Goal: Task Accomplishment & Management: Use online tool/utility

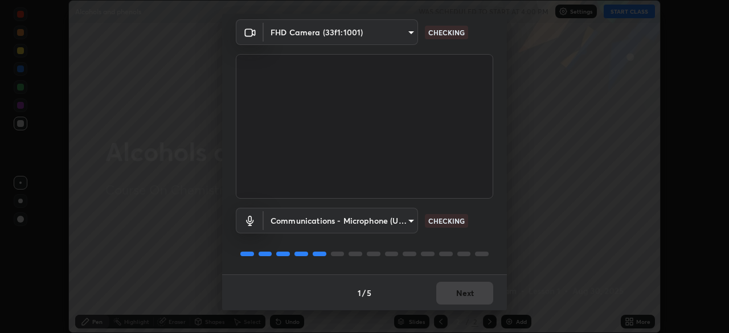
scroll to position [40, 0]
click at [292, 275] on div "1 / 5 Next" at bounding box center [364, 292] width 285 height 36
click at [288, 286] on div "1 / 5 Next" at bounding box center [364, 292] width 285 height 36
click at [345, 34] on body "Erase all Alcohols and phenols WAS SCHEDULED TO START AT 4:00 PM Settings START…" at bounding box center [364, 166] width 729 height 333
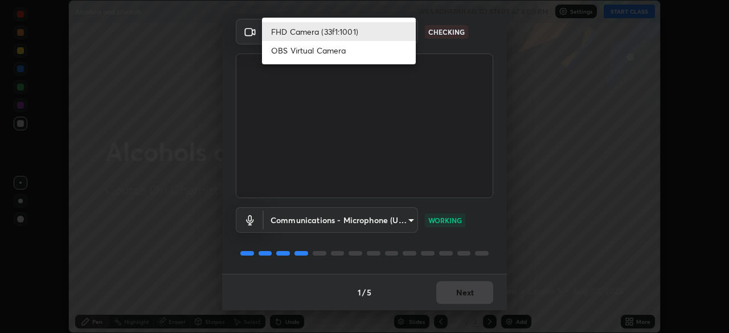
click at [317, 54] on li "OBS Virtual Camera" at bounding box center [339, 50] width 154 height 19
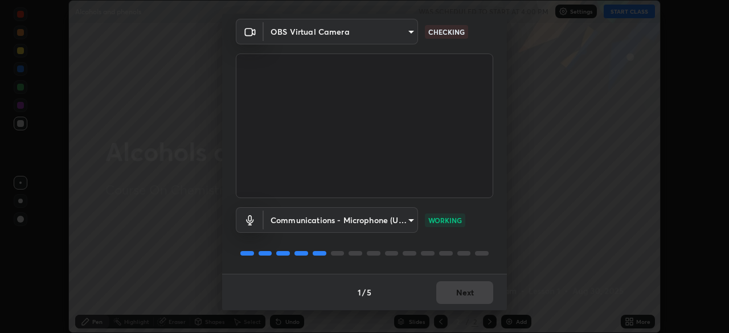
click at [386, 27] on body "Erase all Alcohols and phenols WAS SCHEDULED TO START AT 4:00 PM Settings START…" at bounding box center [364, 166] width 729 height 333
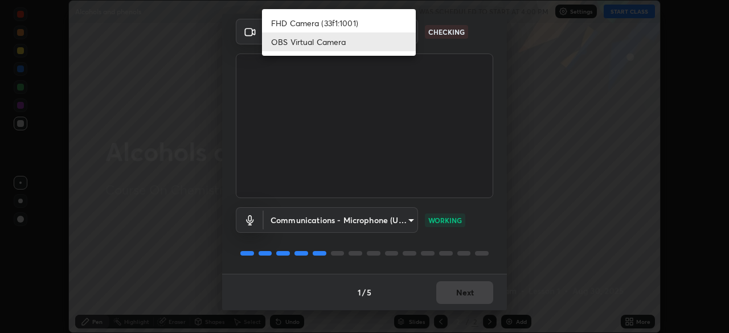
click at [338, 24] on li "FHD Camera (33f1:1001)" at bounding box center [339, 23] width 154 height 19
type input "cd084d4b2bd95fff23e650a89a2fcd5691049521d6a0d9ca8e106c74174f2333"
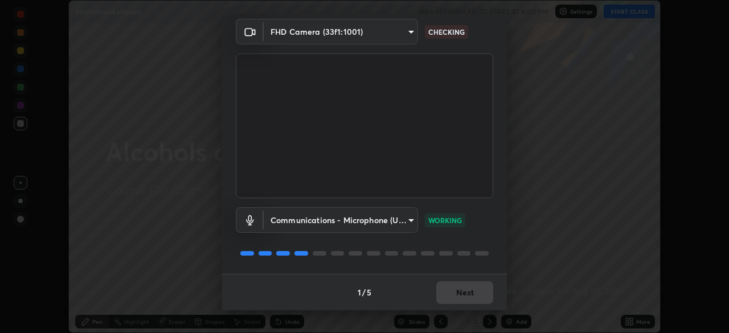
click at [431, 30] on p "CHECKING" at bounding box center [446, 32] width 36 height 10
click at [439, 289] on button "Next" at bounding box center [464, 292] width 57 height 23
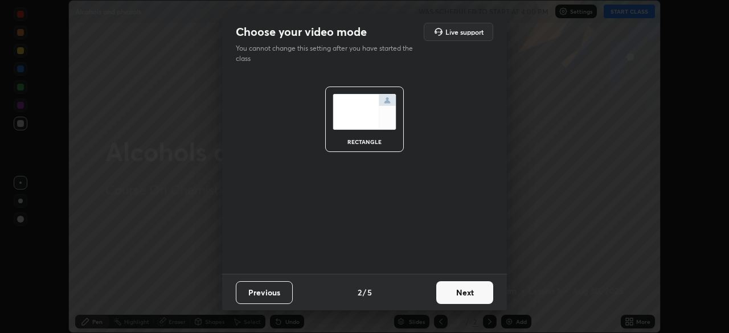
scroll to position [0, 0]
click at [447, 293] on button "Next" at bounding box center [464, 292] width 57 height 23
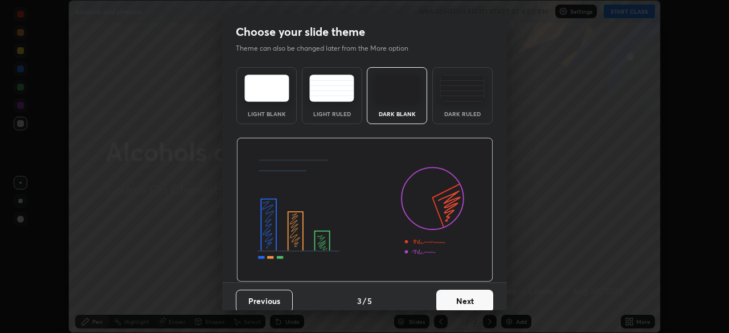
click at [450, 296] on button "Next" at bounding box center [464, 301] width 57 height 23
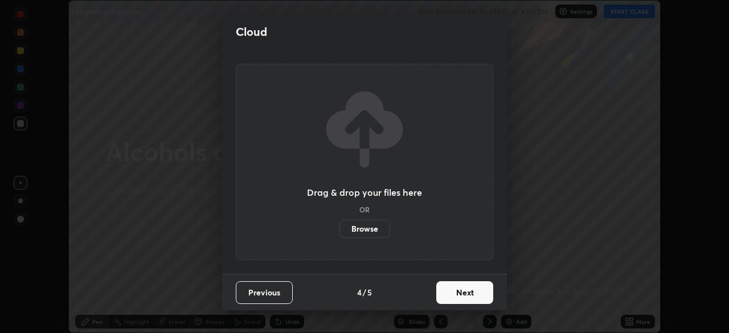
click at [451, 296] on button "Next" at bounding box center [464, 292] width 57 height 23
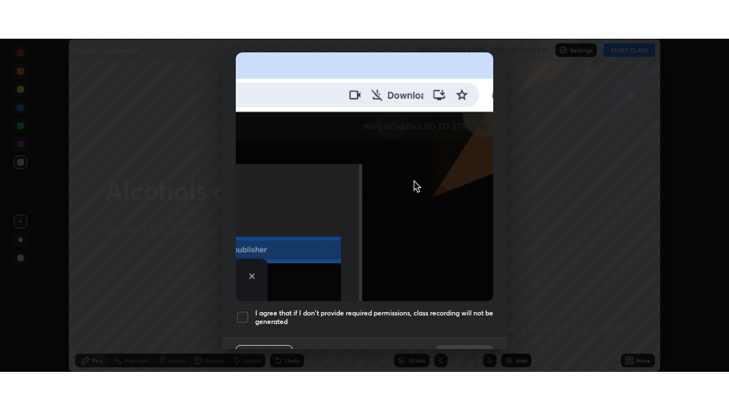
scroll to position [273, 0]
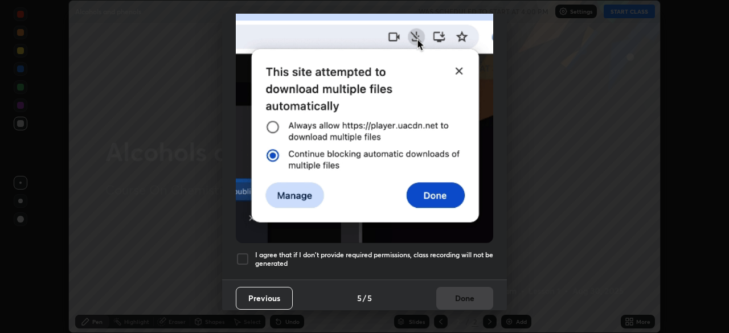
click at [302, 252] on h5 "I agree that if I don't provide required permissions, class recording will not …" at bounding box center [374, 260] width 238 height 18
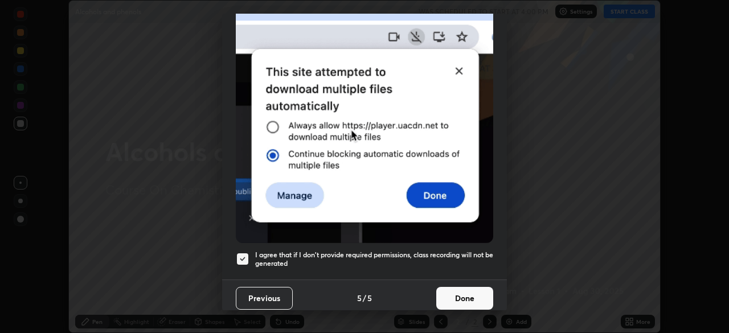
click at [445, 293] on button "Done" at bounding box center [464, 298] width 57 height 23
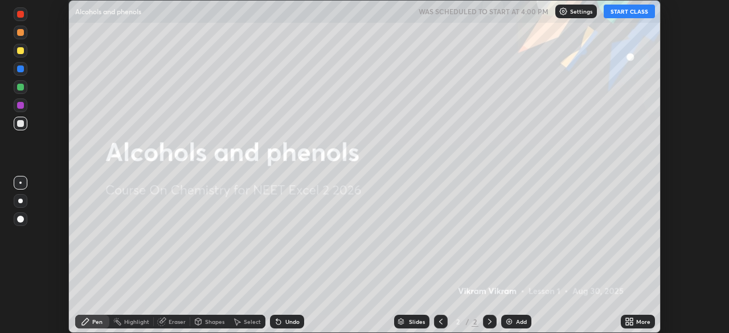
click at [614, 14] on button "START CLASS" at bounding box center [629, 12] width 51 height 14
click at [506, 321] on img at bounding box center [509, 321] width 9 height 9
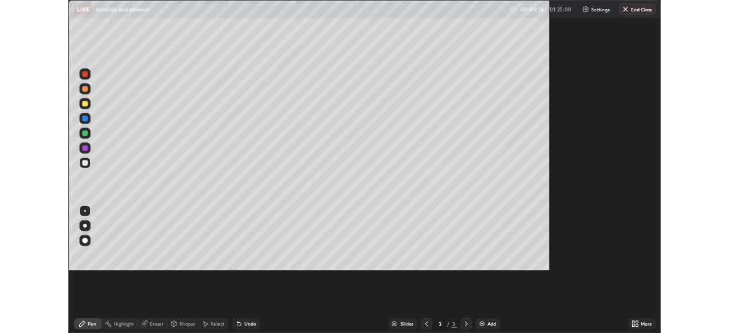
scroll to position [410, 729]
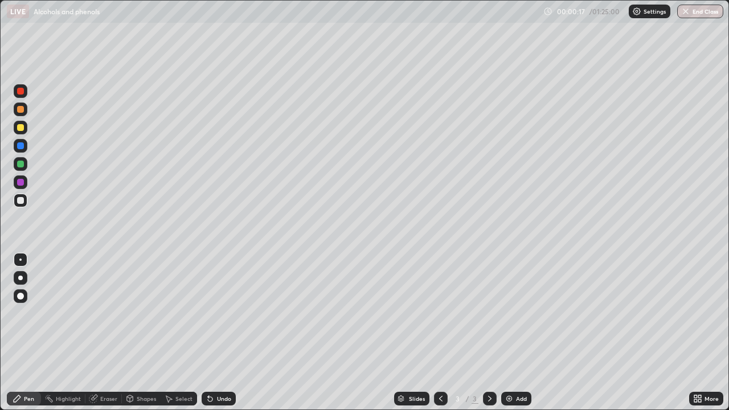
click at [690, 333] on div "More" at bounding box center [706, 399] width 34 height 14
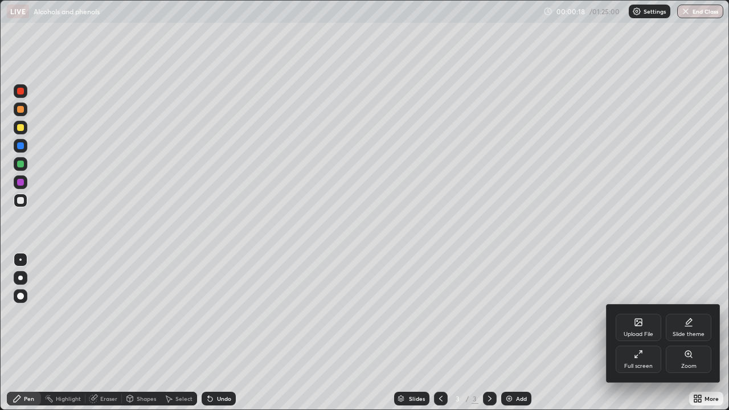
click at [627, 333] on div "Full screen" at bounding box center [638, 366] width 28 height 6
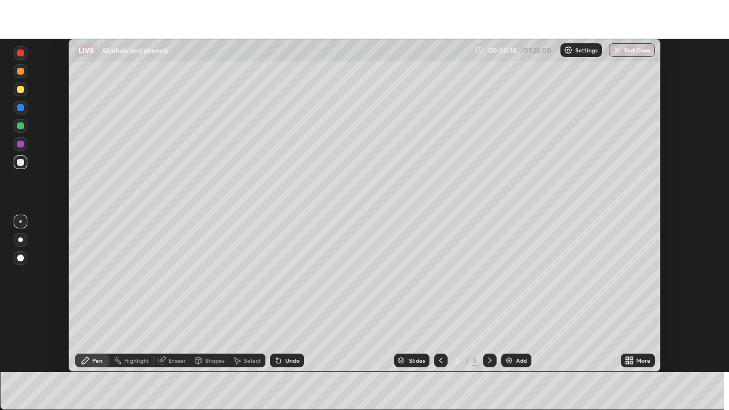
scroll to position [56632, 56236]
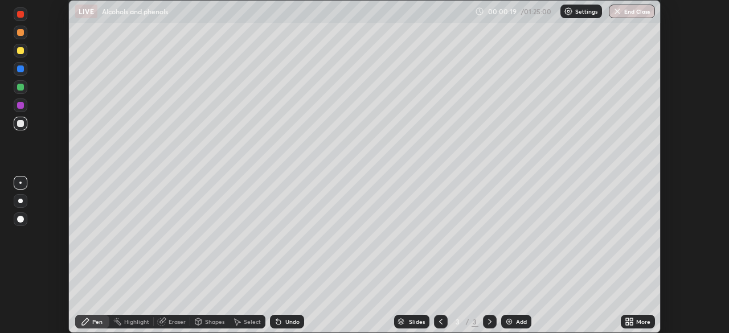
click at [279, 320] on icon at bounding box center [278, 321] width 9 height 9
click at [287, 319] on div "Undo" at bounding box center [292, 322] width 14 height 6
click at [295, 316] on div "Undo" at bounding box center [287, 322] width 34 height 14
click at [24, 118] on div at bounding box center [21, 124] width 14 height 14
click at [18, 107] on div at bounding box center [20, 105] width 7 height 7
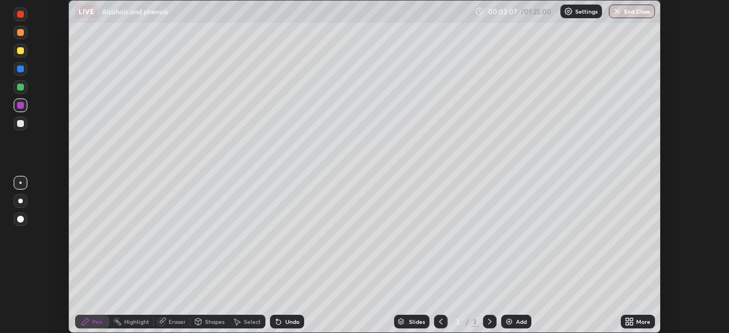
click at [35, 273] on div "Setting up your live class" at bounding box center [364, 166] width 729 height 333
click at [284, 318] on div "Undo" at bounding box center [287, 322] width 34 height 14
click at [285, 319] on div "Undo" at bounding box center [292, 322] width 14 height 6
click at [285, 322] on div "Undo" at bounding box center [292, 322] width 14 height 6
click at [23, 88] on div at bounding box center [20, 87] width 7 height 7
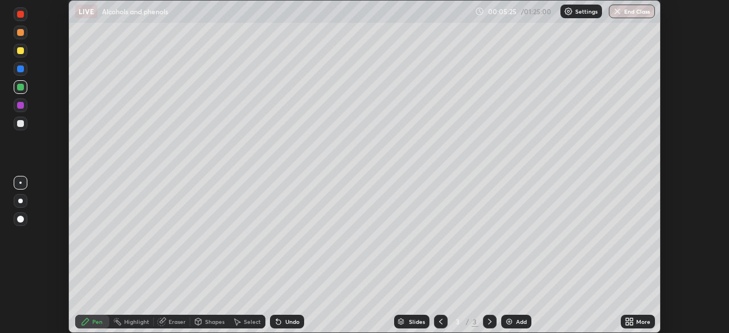
click at [505, 321] on img at bounding box center [509, 321] width 9 height 9
click at [17, 122] on div at bounding box center [21, 124] width 14 height 14
click at [291, 322] on div "Undo" at bounding box center [292, 322] width 14 height 6
click at [505, 320] on img at bounding box center [509, 321] width 9 height 9
click at [285, 319] on div "Undo" at bounding box center [292, 322] width 14 height 6
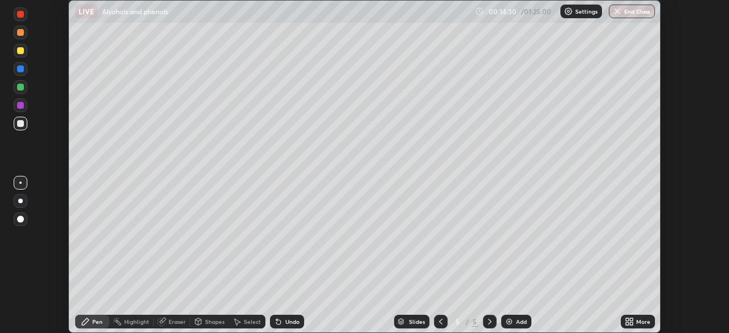
click at [21, 107] on div at bounding box center [20, 105] width 7 height 7
click at [19, 52] on div at bounding box center [20, 50] width 7 height 7
click at [21, 69] on div at bounding box center [20, 69] width 7 height 7
click at [280, 321] on icon at bounding box center [278, 321] width 9 height 9
click at [276, 320] on icon at bounding box center [276, 319] width 1 height 1
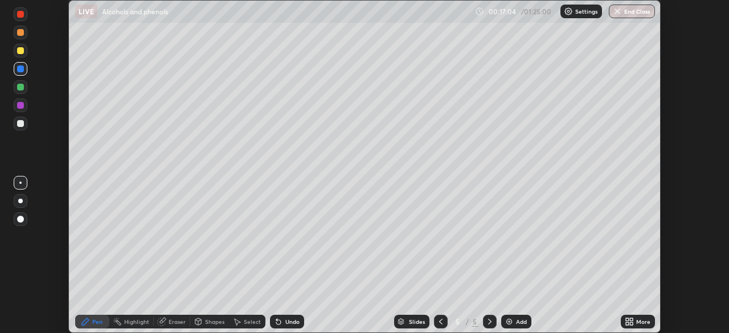
click at [27, 128] on div at bounding box center [21, 124] width 14 height 14
click at [21, 51] on div at bounding box center [20, 50] width 7 height 7
click at [19, 71] on div at bounding box center [20, 69] width 7 height 7
click at [24, 92] on div at bounding box center [21, 87] width 14 height 14
click at [631, 320] on icon at bounding box center [631, 319] width 3 height 3
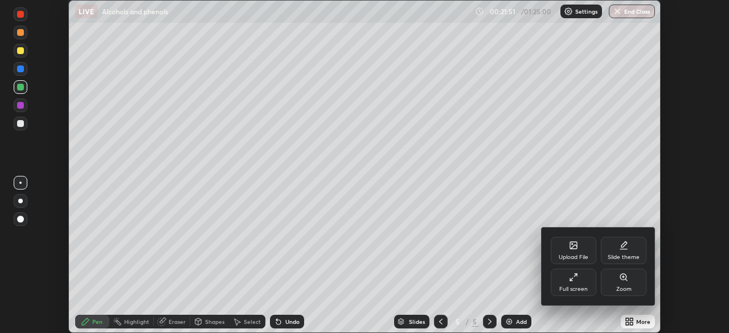
click at [576, 283] on div "Full screen" at bounding box center [574, 282] width 46 height 27
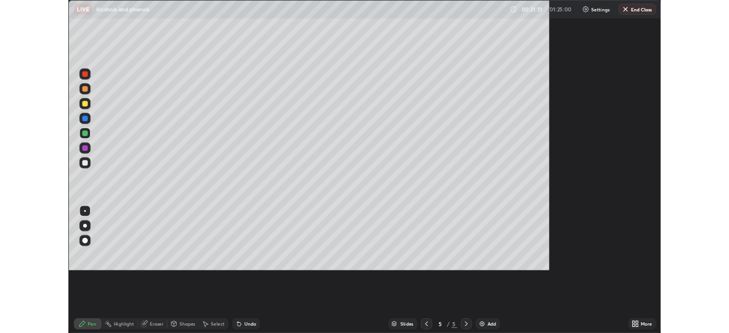
scroll to position [410, 729]
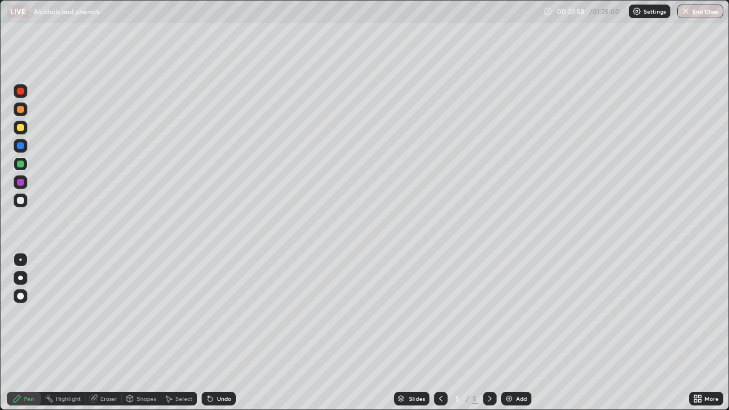
click at [690, 333] on div "More" at bounding box center [706, 399] width 34 height 14
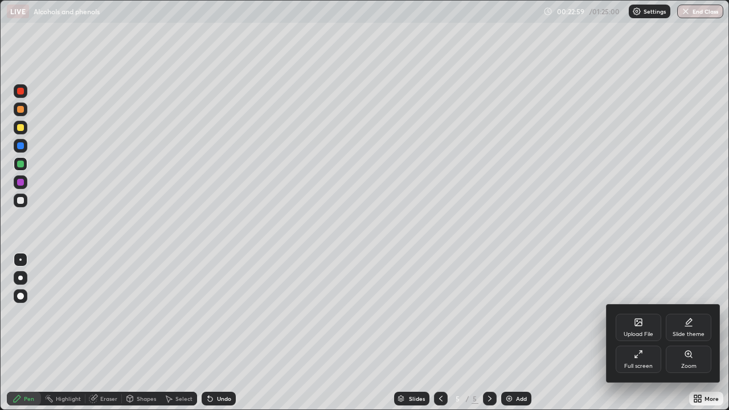
click at [630, 333] on div "Full screen" at bounding box center [639, 359] width 46 height 27
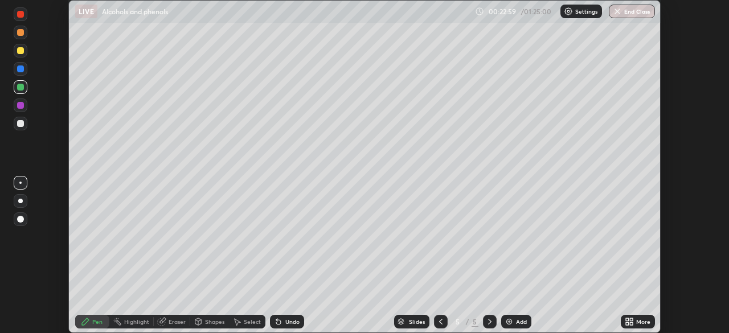
scroll to position [56632, 56236]
click at [506, 317] on div "Add" at bounding box center [516, 322] width 30 height 14
click at [16, 69] on div at bounding box center [21, 69] width 14 height 14
click at [23, 90] on div at bounding box center [20, 87] width 7 height 7
click at [19, 125] on div at bounding box center [20, 123] width 7 height 7
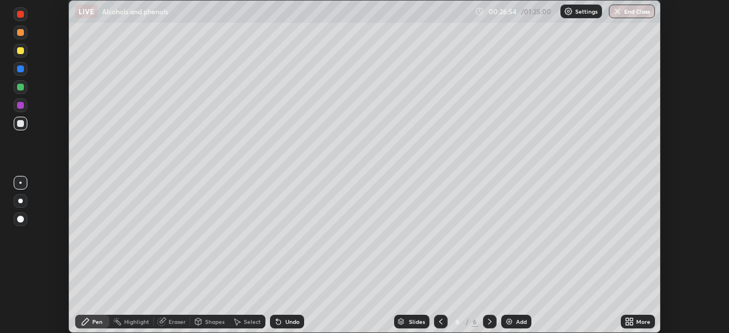
click at [440, 322] on icon at bounding box center [440, 321] width 9 height 9
click at [488, 322] on icon at bounding box center [489, 321] width 9 height 9
click at [23, 107] on div at bounding box center [20, 105] width 7 height 7
click at [22, 126] on div at bounding box center [20, 123] width 7 height 7
click at [510, 324] on img at bounding box center [509, 321] width 9 height 9
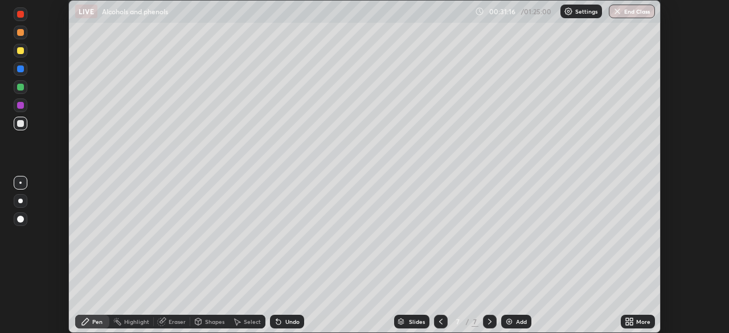
click at [21, 69] on div at bounding box center [20, 69] width 7 height 7
click at [17, 52] on div at bounding box center [20, 50] width 7 height 7
click at [20, 87] on div at bounding box center [20, 87] width 7 height 7
click at [285, 319] on div "Undo" at bounding box center [292, 322] width 14 height 6
click at [286, 321] on div "Undo" at bounding box center [292, 322] width 14 height 6
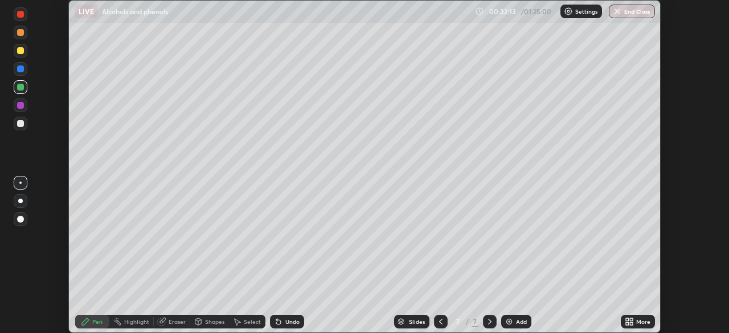
click at [285, 319] on div "Undo" at bounding box center [292, 322] width 14 height 6
click at [281, 321] on icon at bounding box center [278, 321] width 9 height 9
click at [276, 319] on icon at bounding box center [276, 319] width 1 height 1
click at [21, 124] on div at bounding box center [20, 123] width 7 height 7
click at [21, 51] on div at bounding box center [20, 50] width 7 height 7
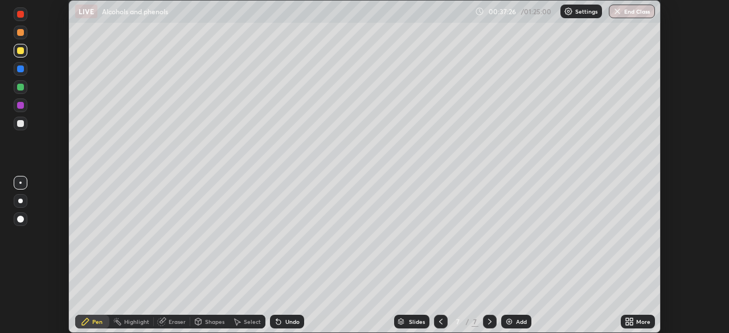
click at [22, 124] on div at bounding box center [20, 123] width 7 height 7
click at [20, 88] on div at bounding box center [20, 87] width 7 height 7
click at [517, 323] on div "Add" at bounding box center [521, 322] width 11 height 6
click at [21, 51] on div at bounding box center [20, 50] width 7 height 7
click at [20, 69] on div at bounding box center [20, 69] width 7 height 7
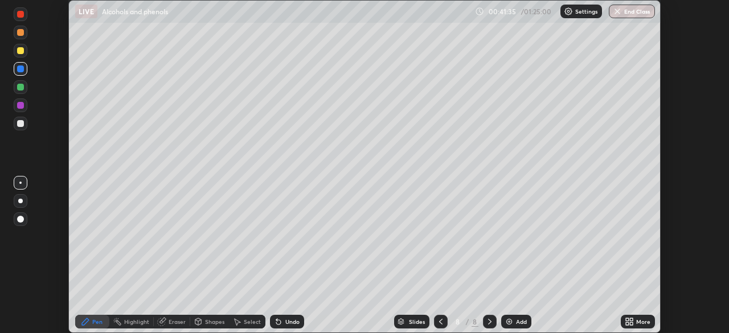
click at [44, 228] on div "Setting up your live class" at bounding box center [364, 166] width 729 height 333
click at [22, 120] on div at bounding box center [20, 123] width 7 height 7
click at [22, 70] on div at bounding box center [20, 69] width 7 height 7
click at [172, 324] on div "Eraser" at bounding box center [177, 322] width 17 height 6
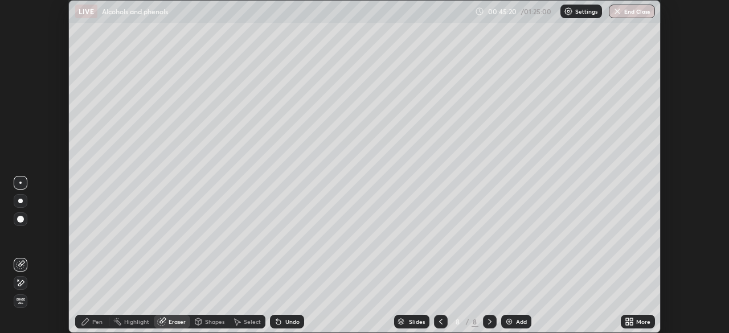
click at [102, 320] on div "Pen" at bounding box center [97, 322] width 10 height 6
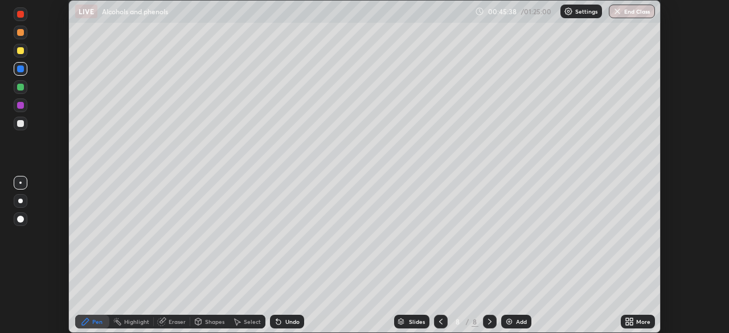
click at [20, 51] on div at bounding box center [20, 50] width 7 height 7
click at [501, 317] on div "Add" at bounding box center [516, 322] width 30 height 14
click at [19, 88] on div at bounding box center [20, 87] width 7 height 7
click at [17, 52] on div at bounding box center [20, 50] width 7 height 7
click at [21, 105] on div at bounding box center [20, 105] width 7 height 7
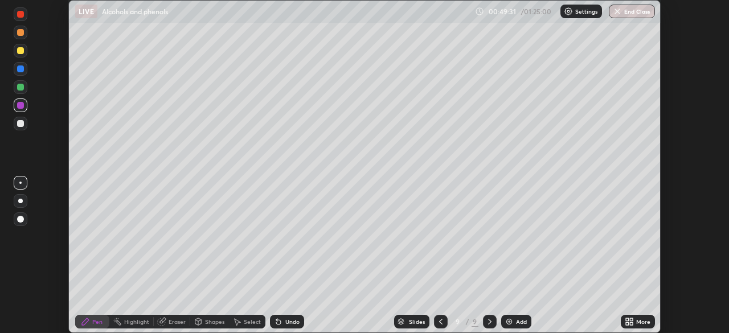
click at [21, 124] on div at bounding box center [20, 123] width 7 height 7
click at [21, 69] on div at bounding box center [20, 69] width 7 height 7
click at [20, 87] on div at bounding box center [20, 87] width 7 height 7
click at [510, 321] on img at bounding box center [509, 321] width 9 height 9
click at [22, 124] on div at bounding box center [20, 123] width 7 height 7
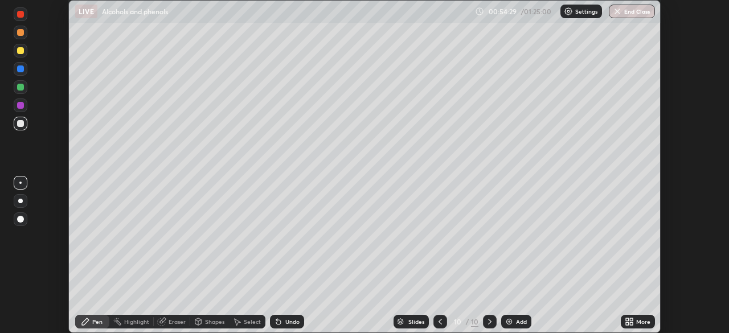
click at [20, 88] on div at bounding box center [20, 87] width 7 height 7
click at [23, 51] on div at bounding box center [20, 50] width 7 height 7
click at [19, 84] on div at bounding box center [20, 87] width 7 height 7
click at [19, 68] on div at bounding box center [20, 69] width 7 height 7
click at [170, 324] on div "Eraser" at bounding box center [177, 322] width 17 height 6
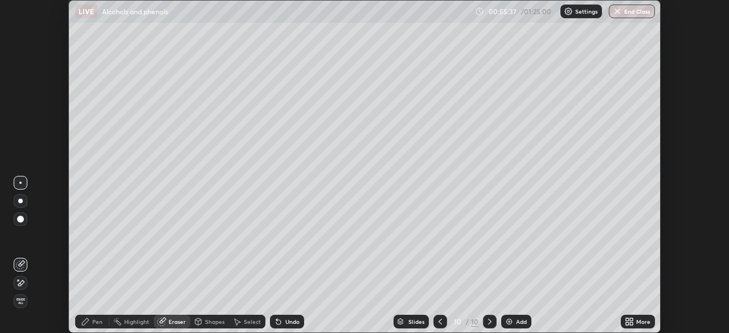
click at [22, 286] on icon at bounding box center [20, 284] width 9 height 10
click at [93, 320] on div "Pen" at bounding box center [97, 322] width 10 height 6
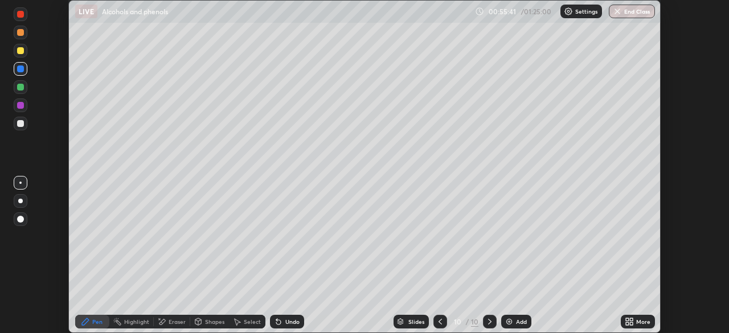
click at [19, 88] on div at bounding box center [20, 87] width 7 height 7
click at [19, 108] on div at bounding box center [20, 105] width 7 height 7
click at [19, 125] on div at bounding box center [20, 123] width 7 height 7
click at [18, 31] on div at bounding box center [20, 32] width 7 height 7
click at [171, 322] on div "Eraser" at bounding box center [177, 322] width 17 height 6
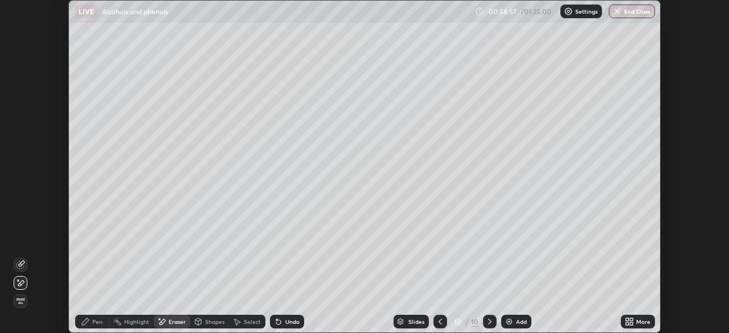
click at [85, 323] on icon at bounding box center [85, 321] width 7 height 7
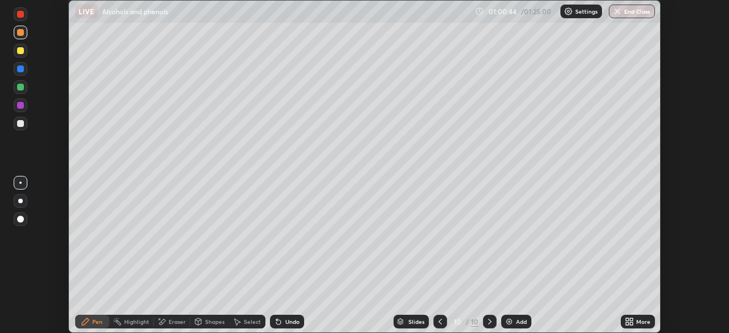
click at [509, 326] on div "Add" at bounding box center [516, 322] width 30 height 14
click at [21, 89] on div at bounding box center [20, 87] width 7 height 7
click at [18, 37] on div at bounding box center [21, 33] width 14 height 14
click at [277, 312] on div "Undo" at bounding box center [284, 321] width 39 height 23
click at [21, 93] on div at bounding box center [21, 87] width 14 height 14
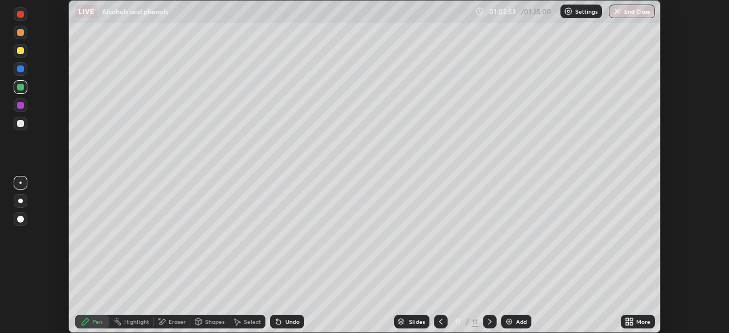
click at [21, 118] on div at bounding box center [21, 124] width 14 height 14
click at [17, 100] on div at bounding box center [21, 106] width 14 height 14
click at [19, 52] on div at bounding box center [20, 50] width 7 height 7
click at [21, 103] on div at bounding box center [20, 105] width 7 height 7
click at [22, 125] on div at bounding box center [20, 123] width 7 height 7
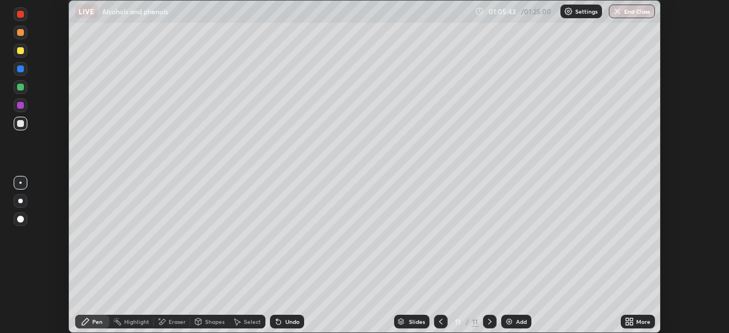
click at [301, 319] on div "Undo" at bounding box center [287, 322] width 34 height 14
click at [440, 322] on icon at bounding box center [440, 321] width 9 height 9
click at [439, 321] on icon at bounding box center [440, 322] width 3 height 6
click at [483, 320] on div at bounding box center [490, 322] width 14 height 14
click at [489, 322] on icon at bounding box center [489, 321] width 9 height 9
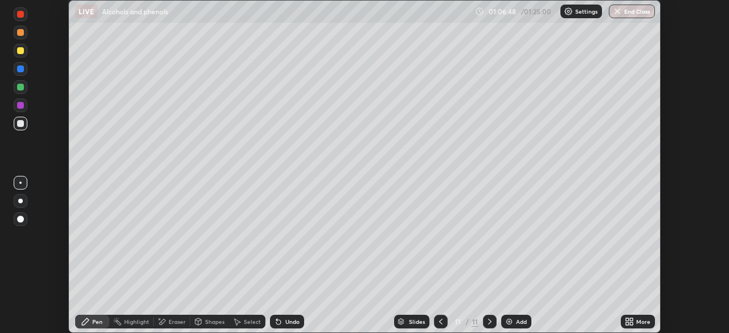
click at [501, 318] on div "Add" at bounding box center [516, 322] width 30 height 14
click at [21, 51] on div at bounding box center [20, 50] width 7 height 7
click at [178, 322] on div "Eraser" at bounding box center [177, 322] width 17 height 6
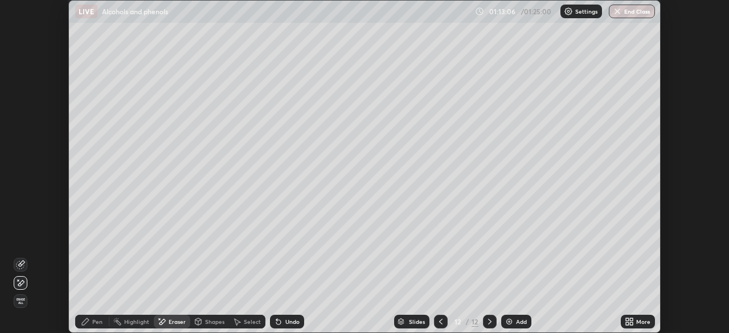
click at [505, 320] on img at bounding box center [509, 321] width 9 height 9
click at [96, 319] on div "Pen" at bounding box center [97, 322] width 10 height 6
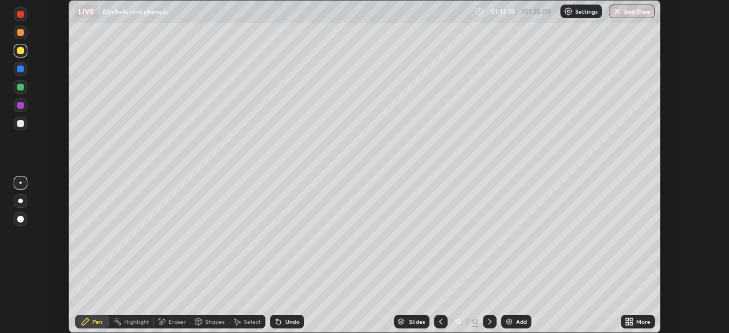
click at [287, 324] on div "Undo" at bounding box center [292, 322] width 14 height 6
click at [21, 88] on div at bounding box center [20, 87] width 7 height 7
click at [503, 320] on div "Add" at bounding box center [516, 322] width 30 height 14
click at [23, 124] on div at bounding box center [20, 123] width 7 height 7
click at [238, 22] on div "LIVE Alcohols and phenols" at bounding box center [272, 11] width 395 height 23
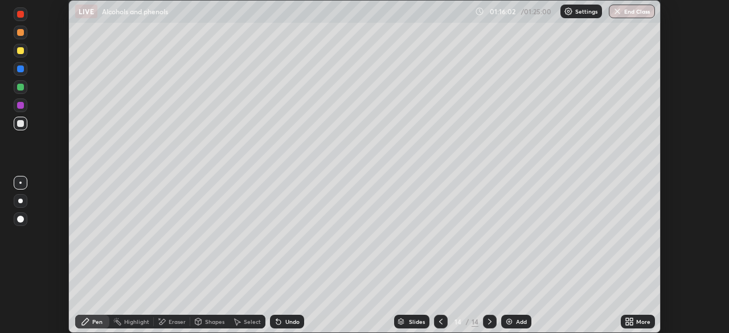
click at [18, 52] on div at bounding box center [20, 50] width 7 height 7
click at [16, 68] on div at bounding box center [21, 69] width 14 height 14
click at [21, 124] on div at bounding box center [20, 123] width 7 height 7
click at [289, 321] on div "Undo" at bounding box center [292, 322] width 14 height 6
click at [440, 322] on icon at bounding box center [440, 321] width 9 height 9
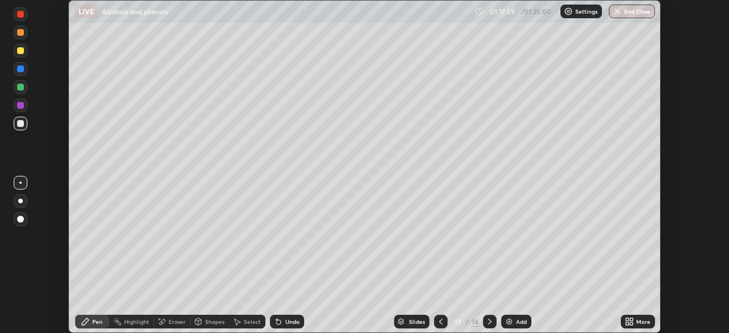
click at [489, 322] on icon at bounding box center [489, 321] width 9 height 9
click at [21, 91] on div at bounding box center [21, 87] width 14 height 14
click at [288, 316] on div "Undo" at bounding box center [287, 322] width 34 height 14
click at [21, 48] on div at bounding box center [20, 50] width 7 height 7
click at [19, 31] on div at bounding box center [20, 32] width 7 height 7
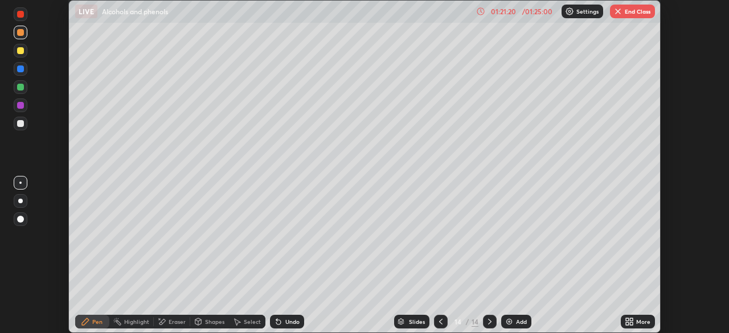
click at [436, 324] on icon at bounding box center [440, 321] width 9 height 9
click at [488, 326] on icon at bounding box center [489, 321] width 9 height 9
click at [507, 323] on img at bounding box center [509, 321] width 9 height 9
click at [19, 53] on div at bounding box center [20, 50] width 7 height 7
click at [21, 70] on div at bounding box center [20, 69] width 7 height 7
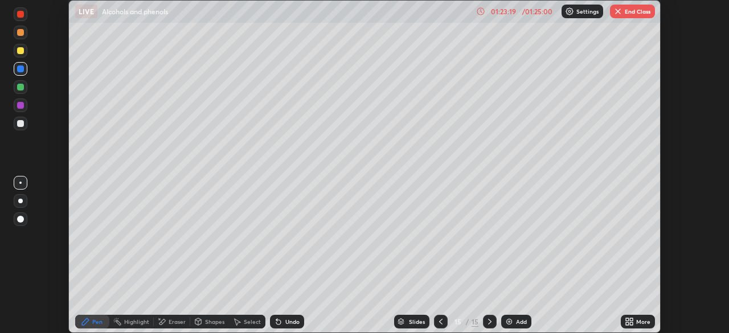
click at [22, 54] on div at bounding box center [20, 50] width 7 height 7
click at [434, 319] on div at bounding box center [441, 322] width 14 height 14
click at [489, 322] on icon at bounding box center [489, 321] width 9 height 9
click at [19, 125] on div at bounding box center [20, 123] width 7 height 7
click at [26, 106] on div at bounding box center [21, 106] width 14 height 14
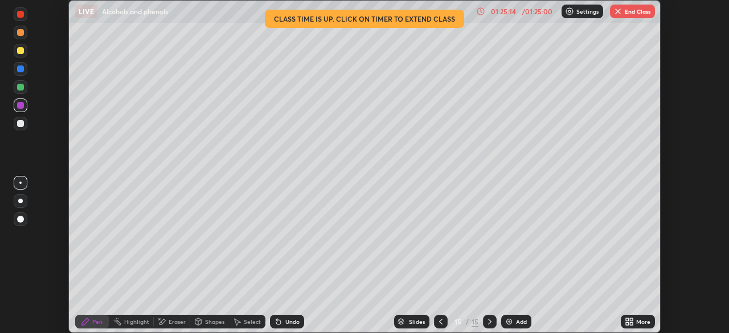
click at [296, 322] on div "Undo" at bounding box center [292, 322] width 14 height 6
click at [291, 320] on div "Undo" at bounding box center [292, 322] width 14 height 6
click at [625, 16] on button "End Class" at bounding box center [632, 12] width 45 height 14
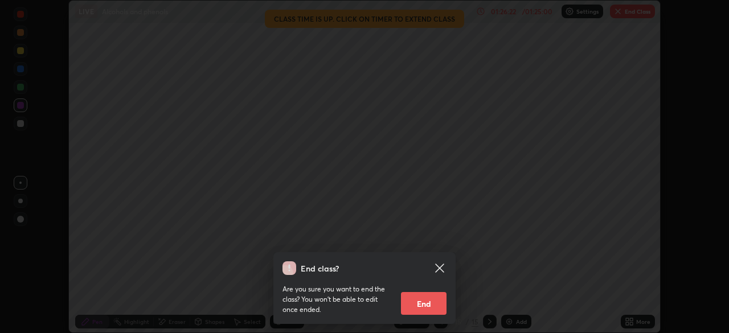
click at [419, 304] on button "End" at bounding box center [424, 303] width 46 height 23
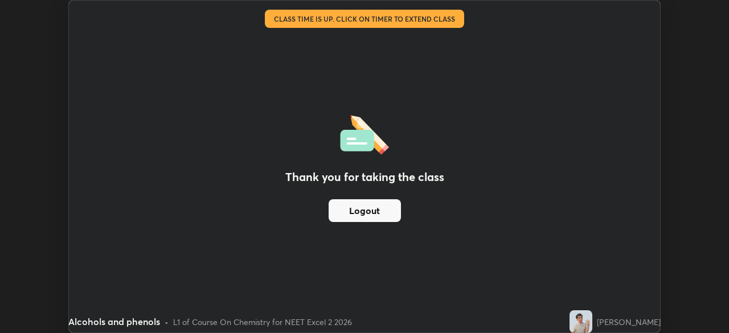
click at [389, 214] on button "Logout" at bounding box center [365, 210] width 72 height 23
